Goal: Information Seeking & Learning: Learn about a topic

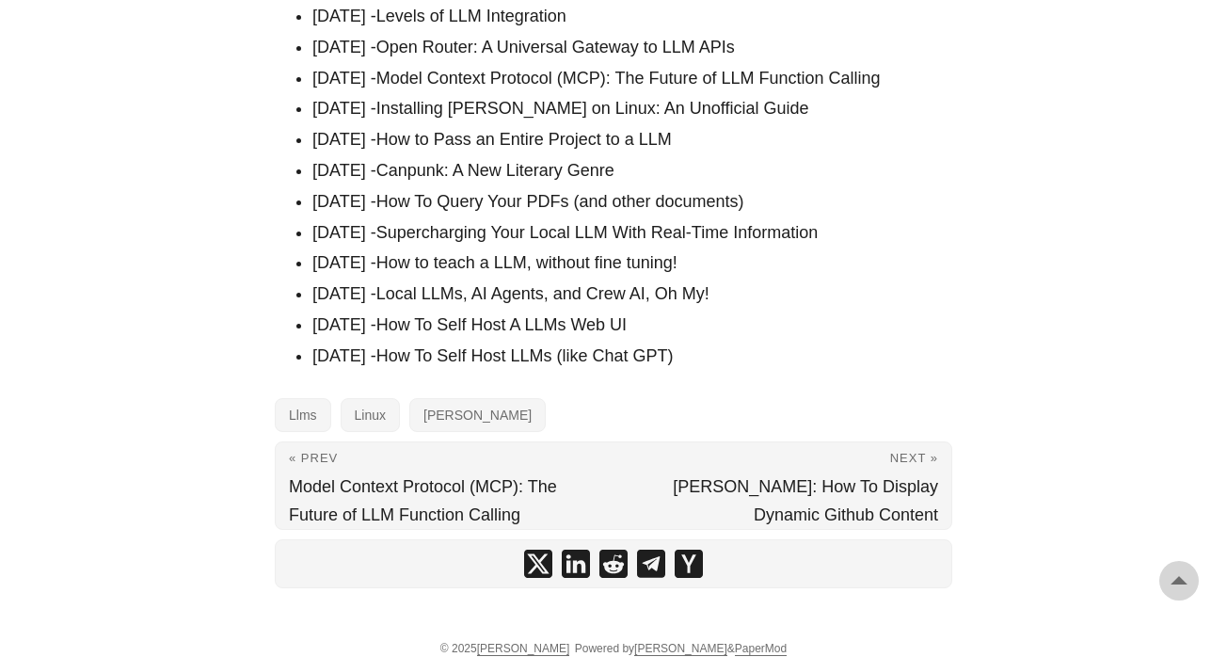
scroll to position [2836, 0]
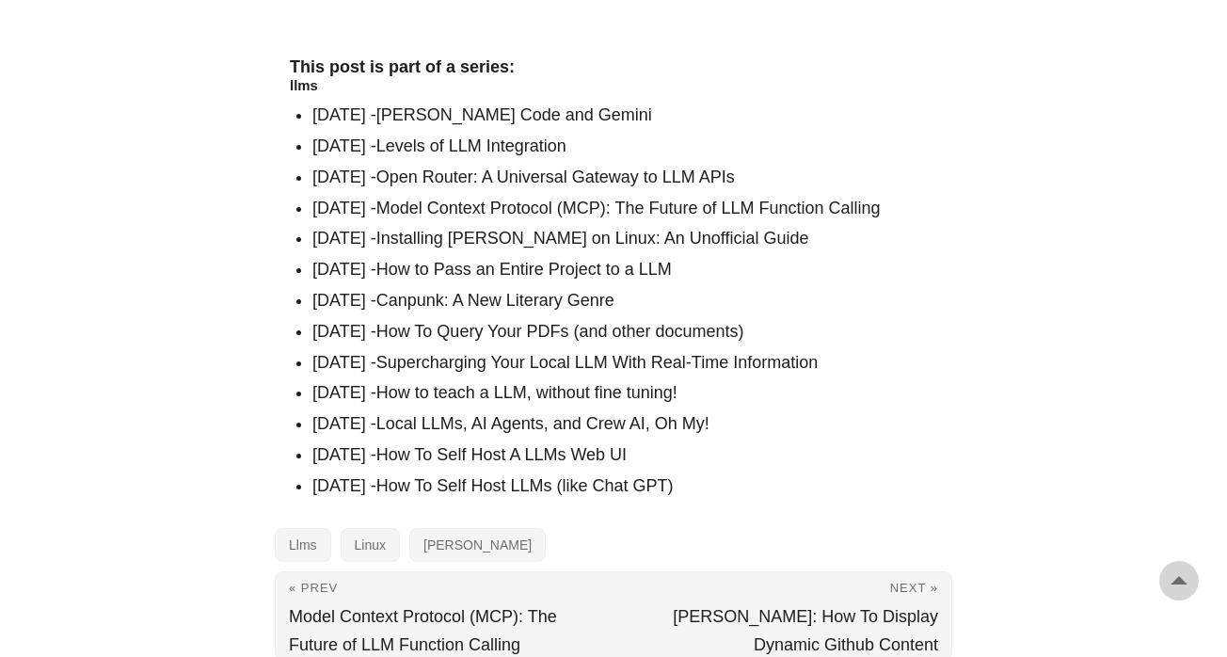
click at [730, 353] on link "Supercharging Your Local LLM With Real-Time Information" at bounding box center [597, 362] width 442 height 19
click at [493, 414] on link "Local LLMs, AI Agents, and Crew AI, Oh My!" at bounding box center [542, 423] width 333 height 19
click at [528, 476] on link "How To Self Host LLMs (like Chat GPT)" at bounding box center [524, 485] width 297 height 19
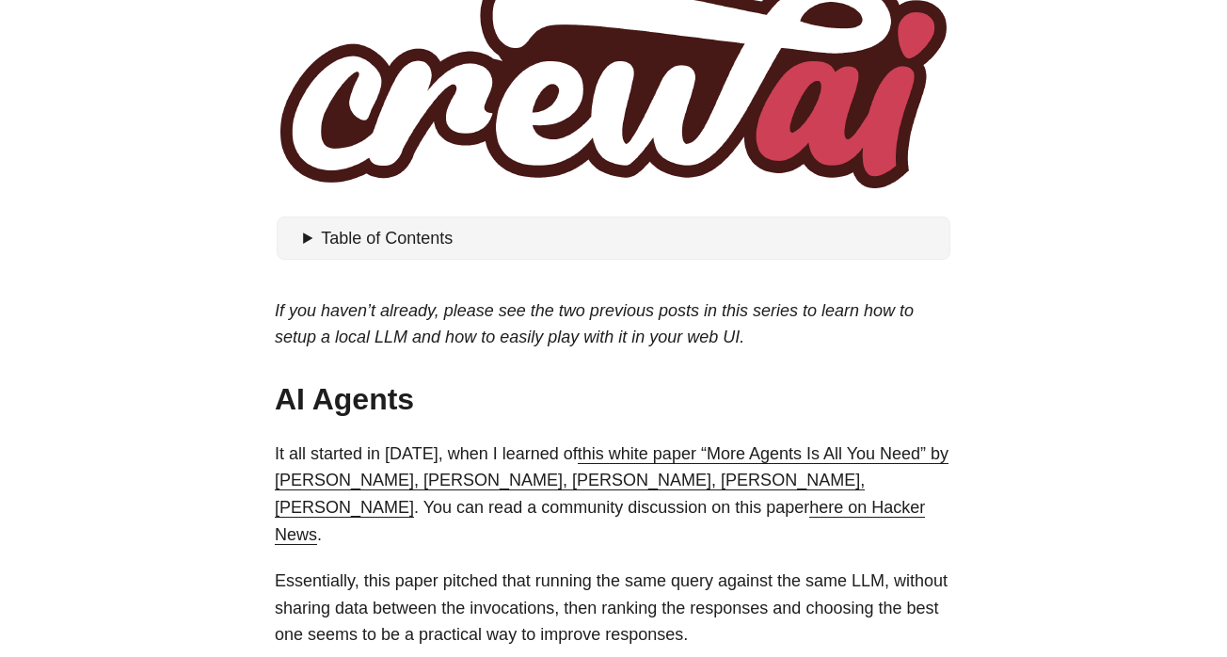
scroll to position [389, 0]
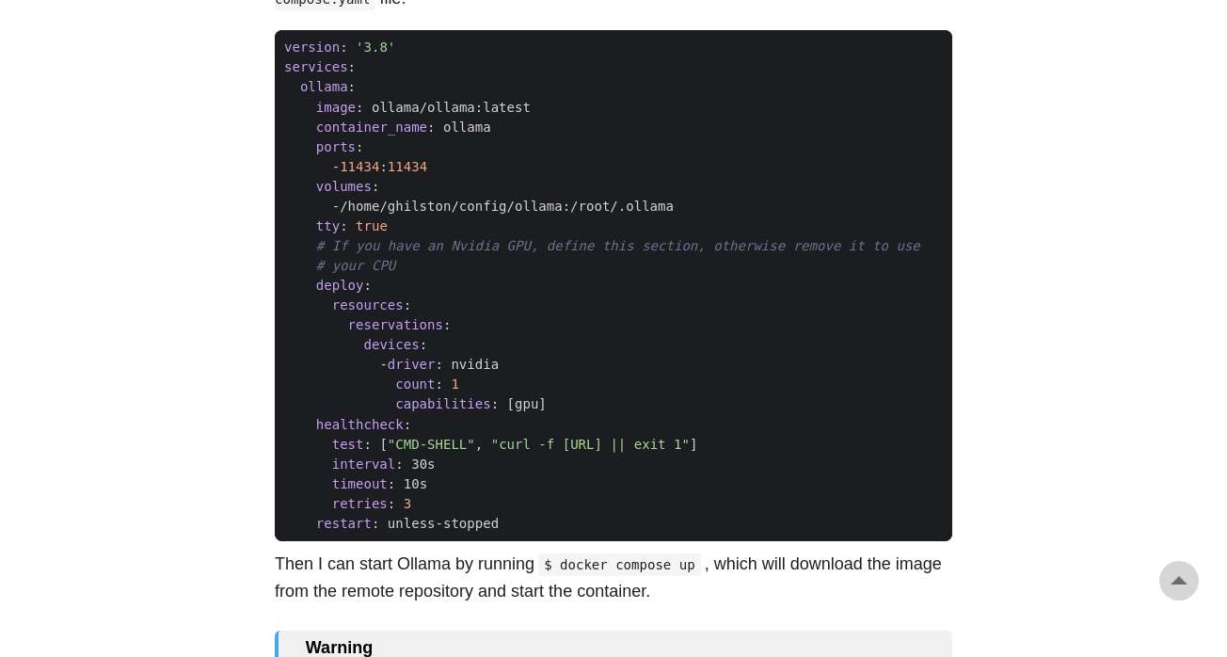
scroll to position [1168, 0]
